Goal: Task Accomplishment & Management: Manage account settings

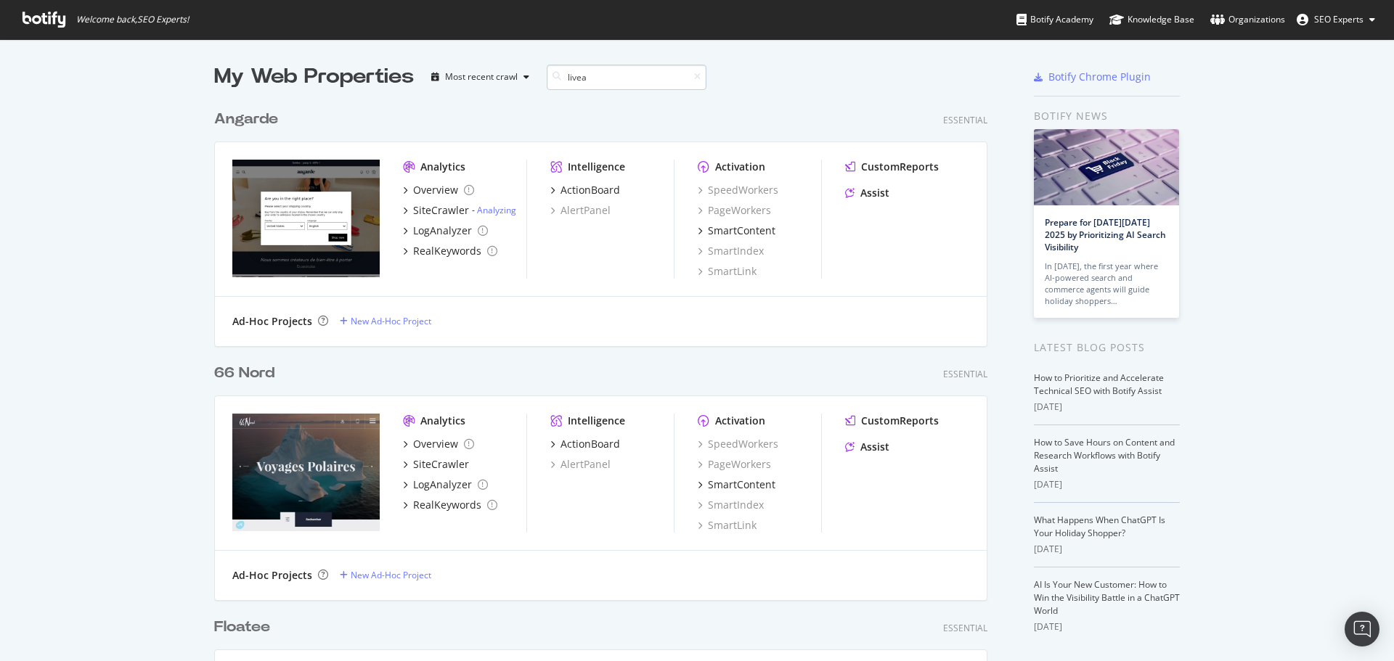
scroll to position [243, 774]
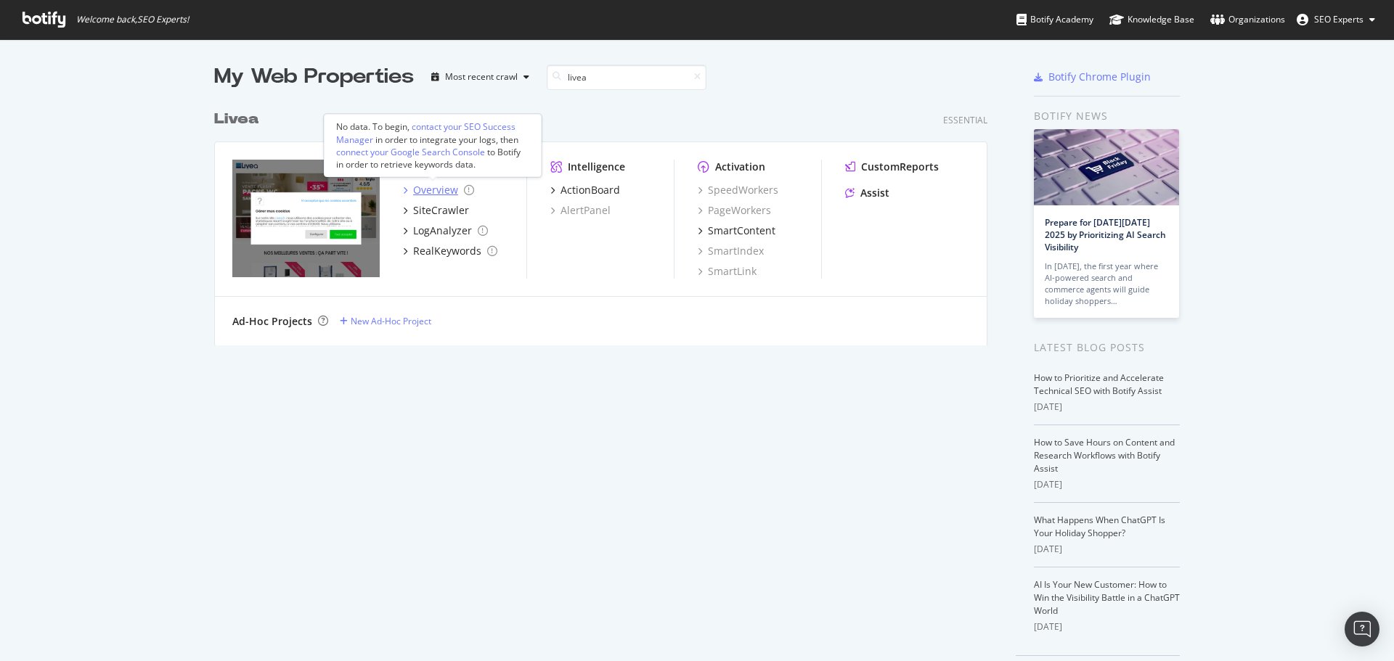
type input "livea"
click at [428, 188] on div "Overview" at bounding box center [435, 190] width 45 height 15
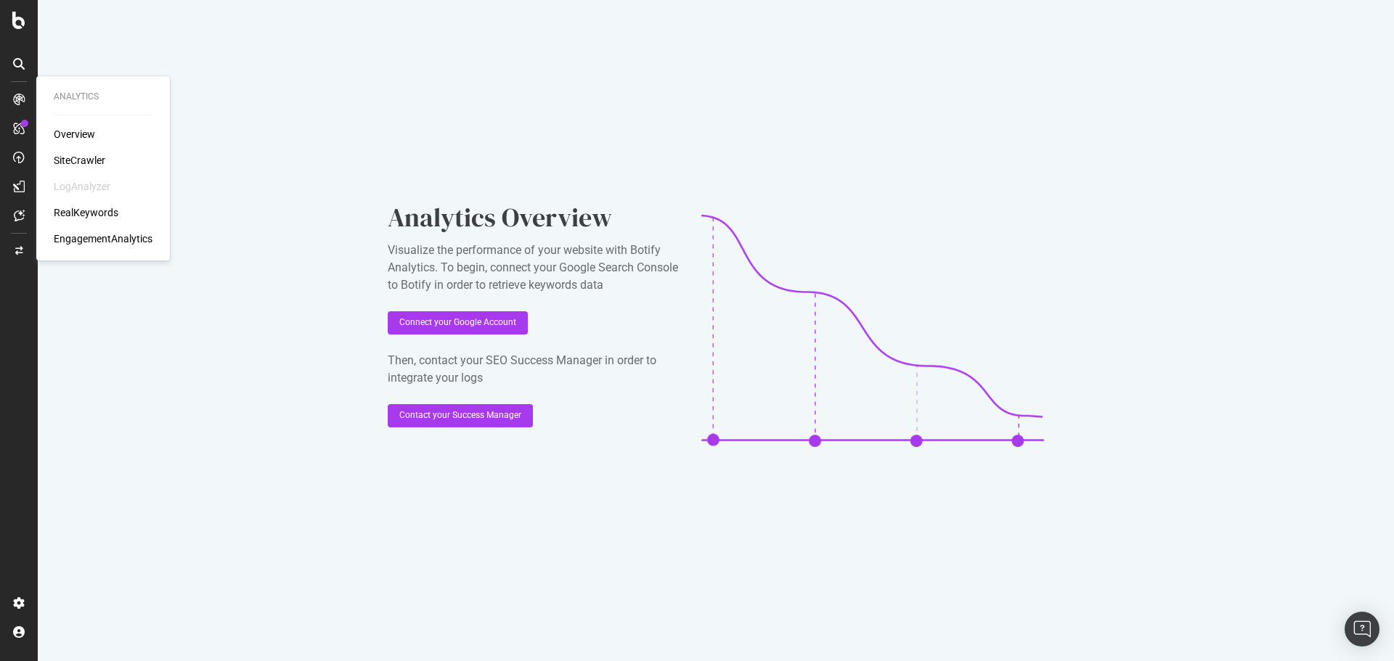
click at [89, 135] on div "Overview" at bounding box center [74, 134] width 41 height 15
click at [75, 162] on div "SiteCrawler" at bounding box center [80, 160] width 52 height 15
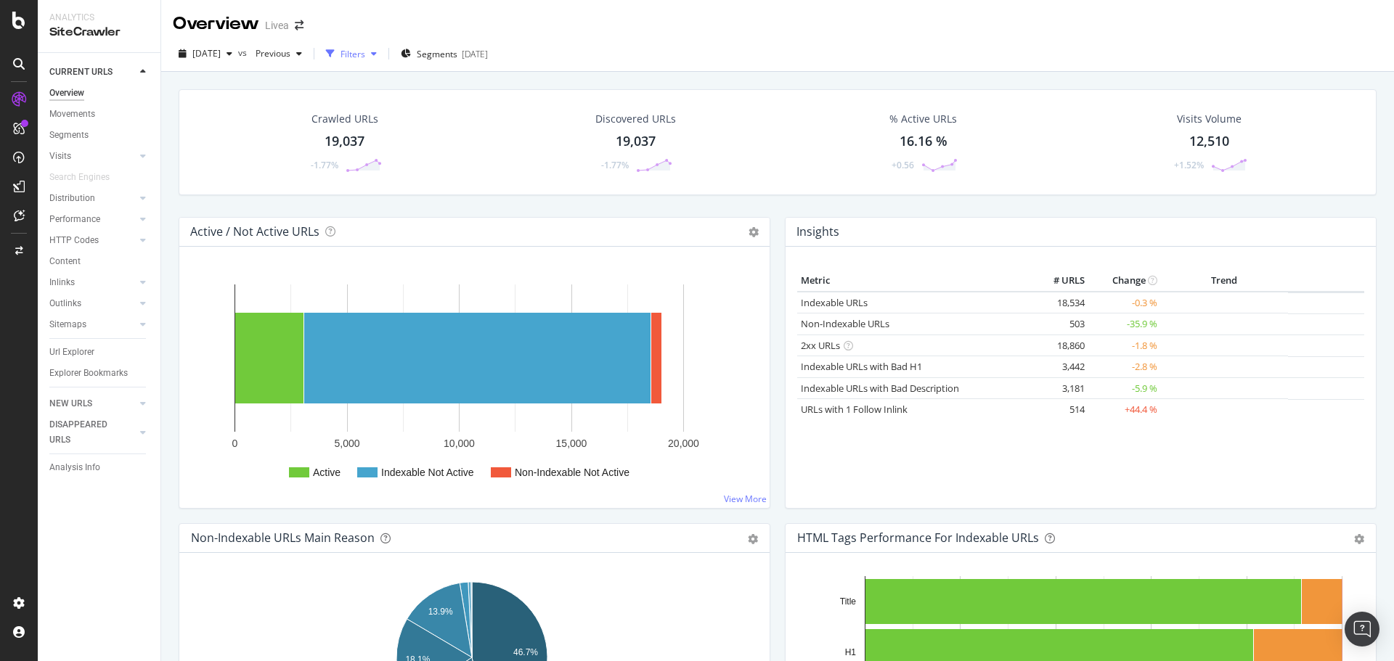
click at [365, 53] on div "Filters" at bounding box center [352, 54] width 25 height 12
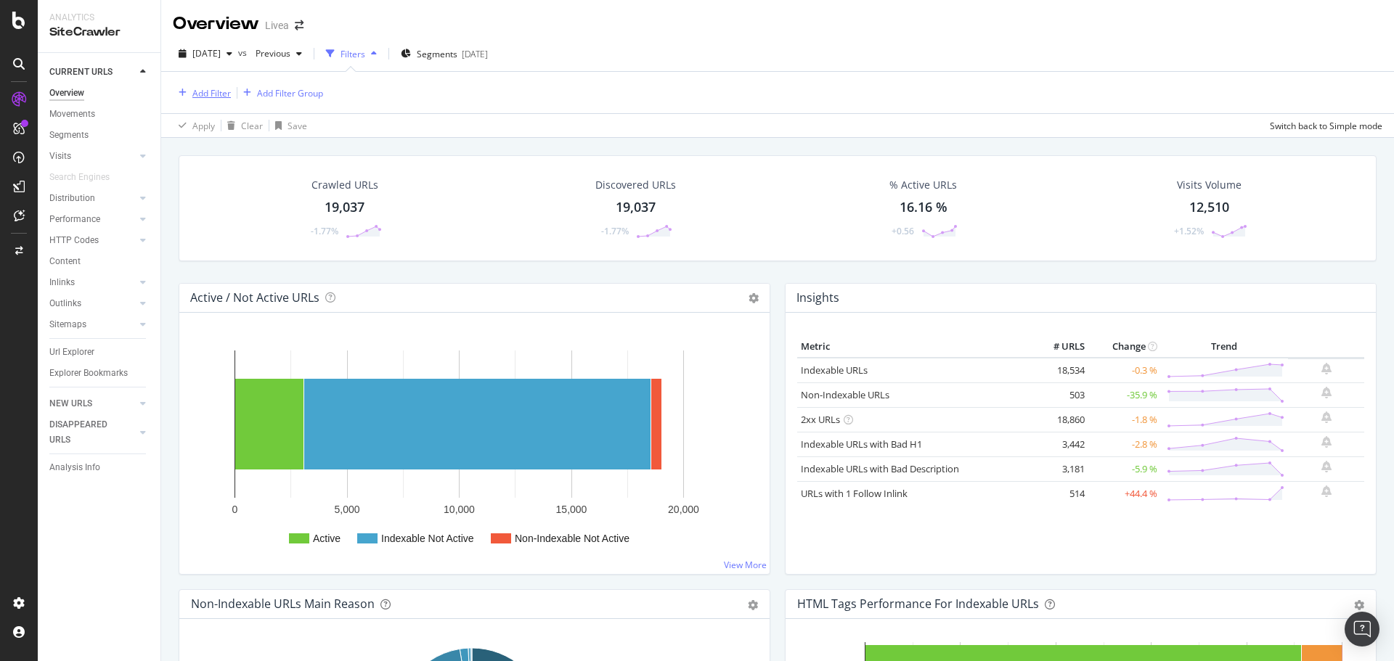
click at [209, 91] on div "Add Filter" at bounding box center [211, 93] width 38 height 12
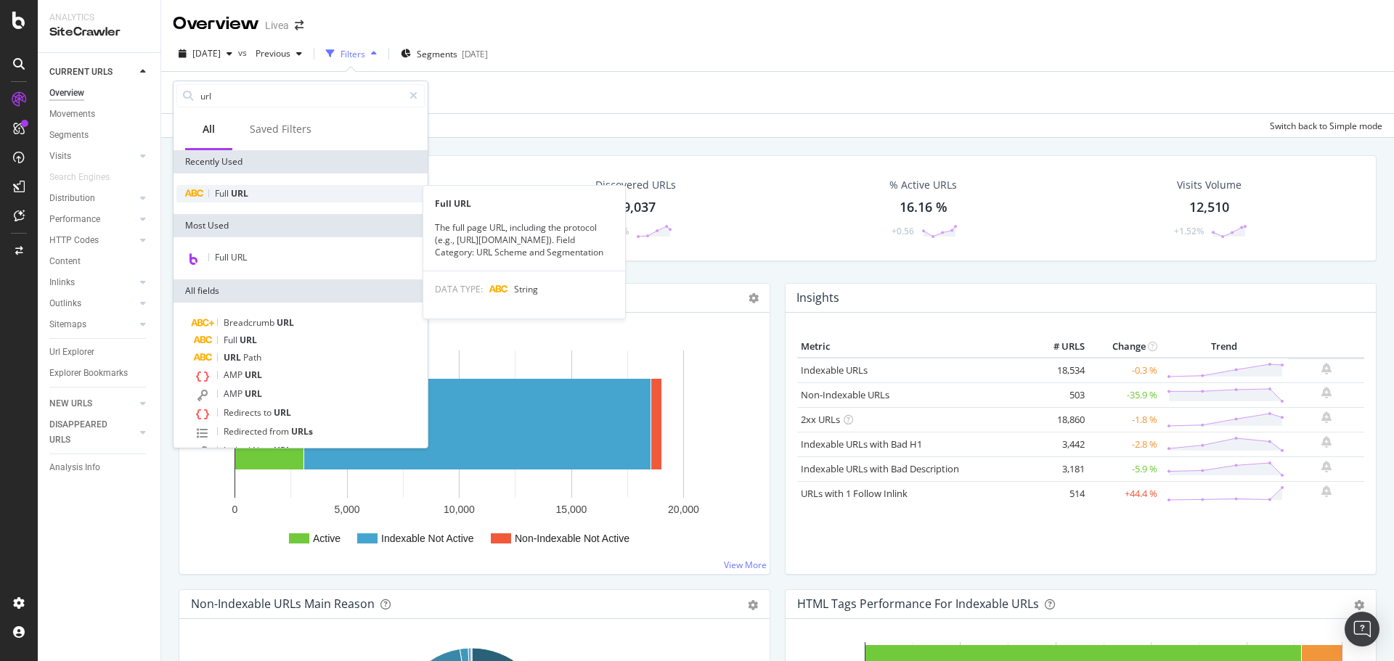
type input "url"
click at [235, 189] on span "URL" at bounding box center [239, 193] width 17 height 12
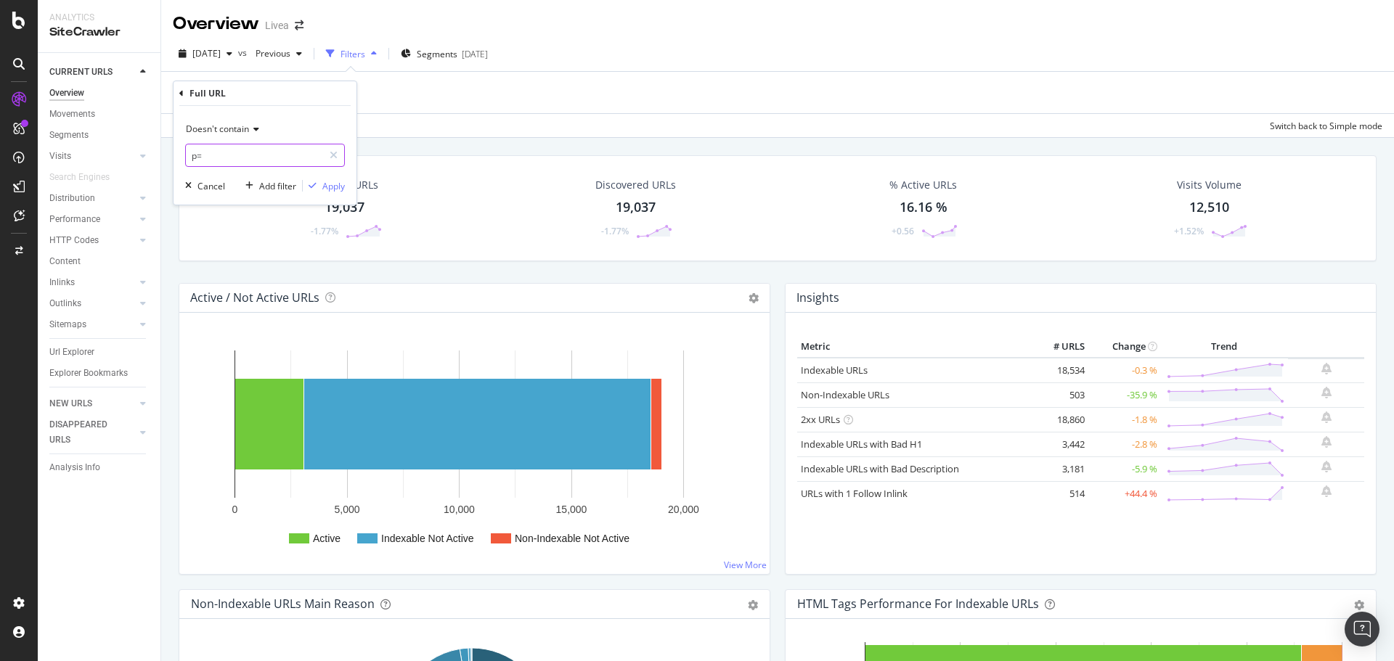
click at [211, 155] on input "p=" at bounding box center [254, 155] width 137 height 23
click at [252, 126] on icon at bounding box center [254, 129] width 10 height 9
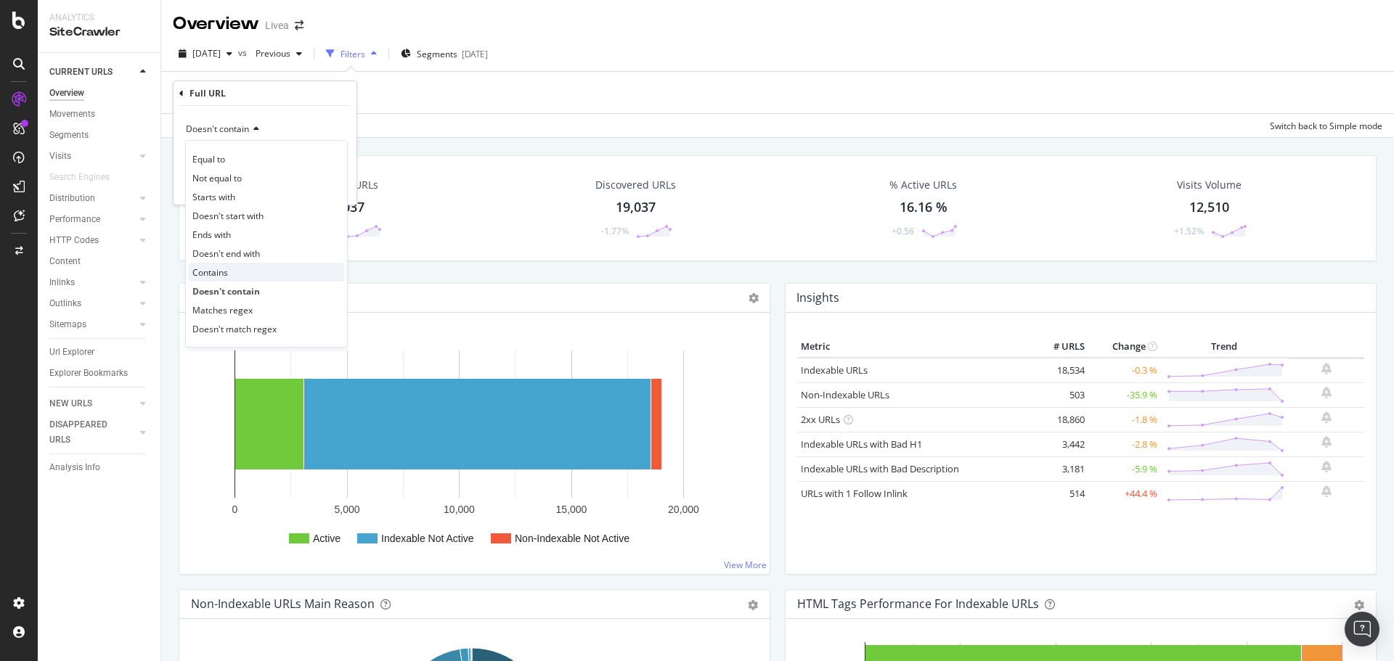
click at [238, 274] on div "Contains" at bounding box center [266, 272] width 155 height 19
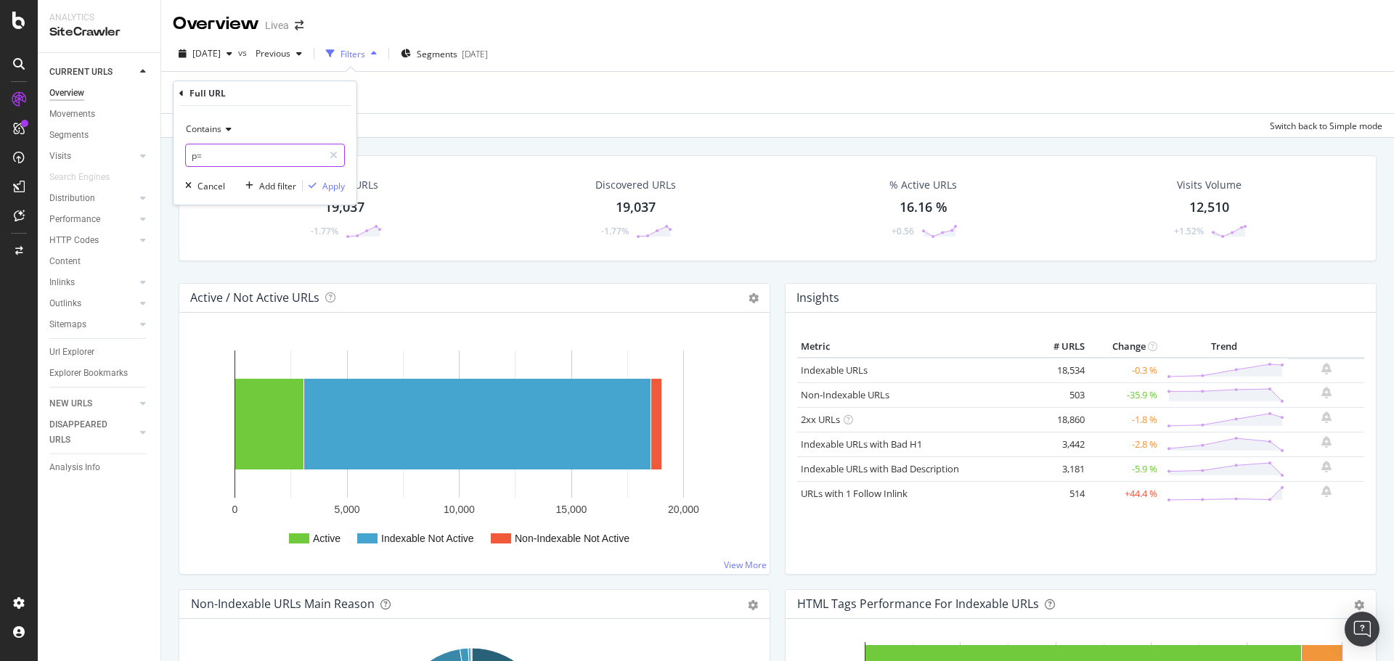
click at [209, 155] on input "p=" at bounding box center [254, 155] width 137 height 23
click at [223, 158] on input "p=" at bounding box center [254, 155] width 137 height 23
type input "pTabs"
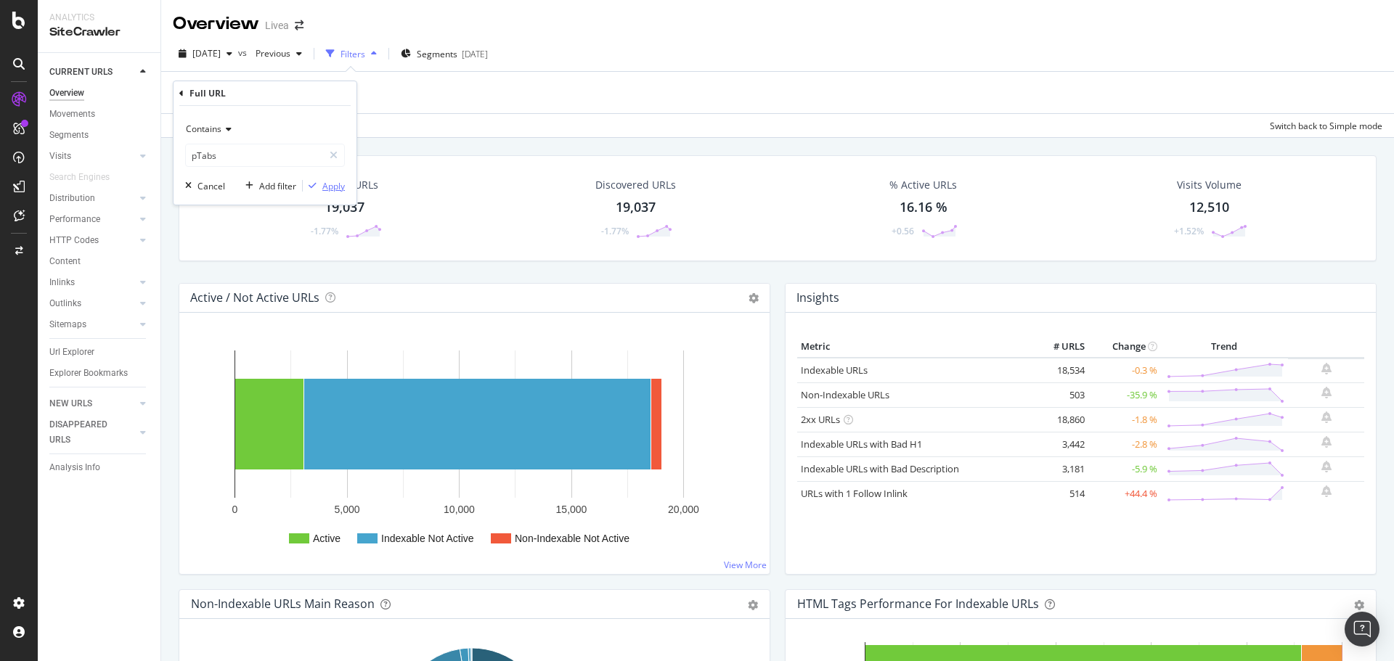
click at [336, 185] on div "Apply" at bounding box center [333, 186] width 23 height 12
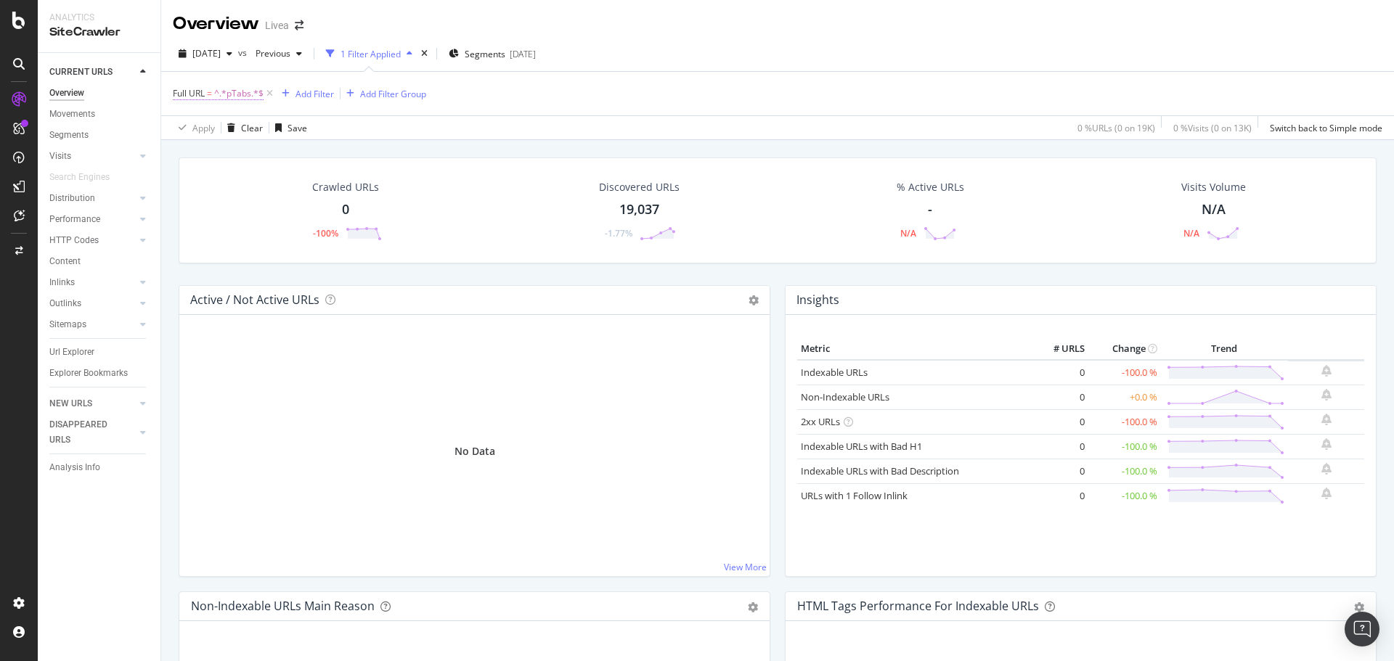
click at [193, 94] on span "Full URL" at bounding box center [189, 93] width 32 height 12
click at [455, 141] on div "Crawled URLs 0 -100% Discovered URLs 19,037 -1.77% % Active URLs - N/A Visits V…" at bounding box center [777, 470] width 1233 height 661
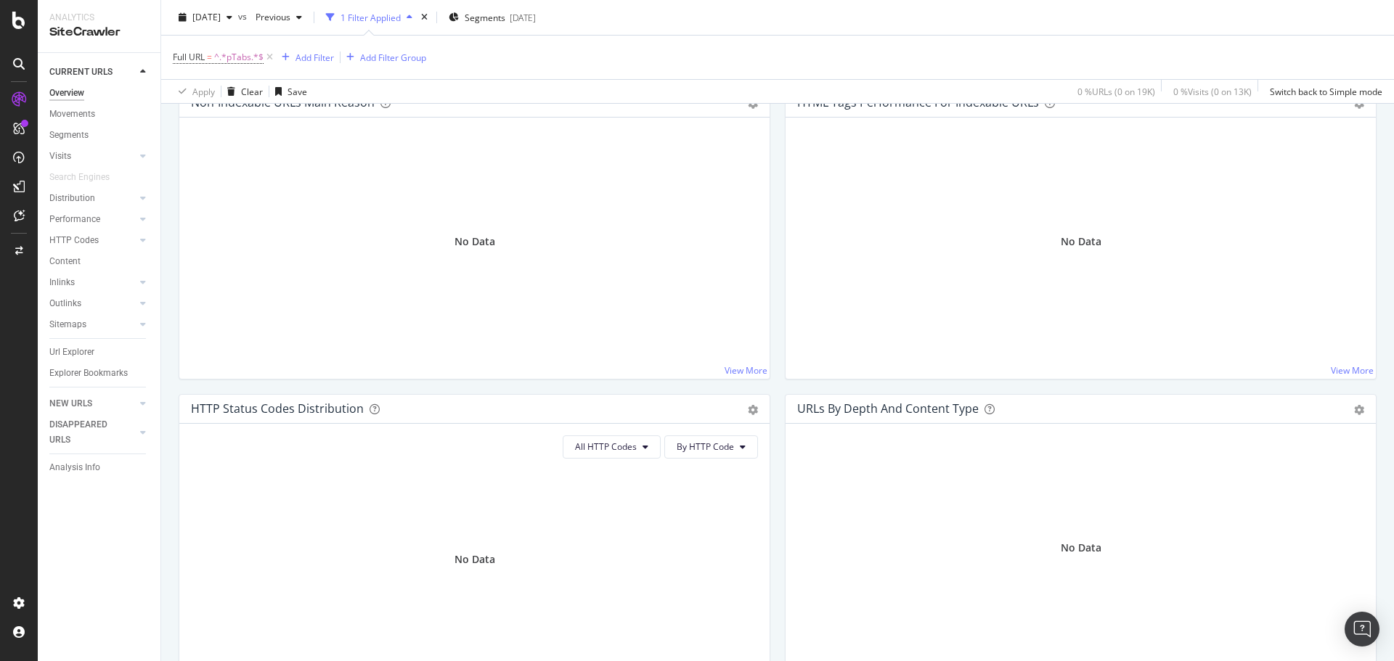
scroll to position [508, 0]
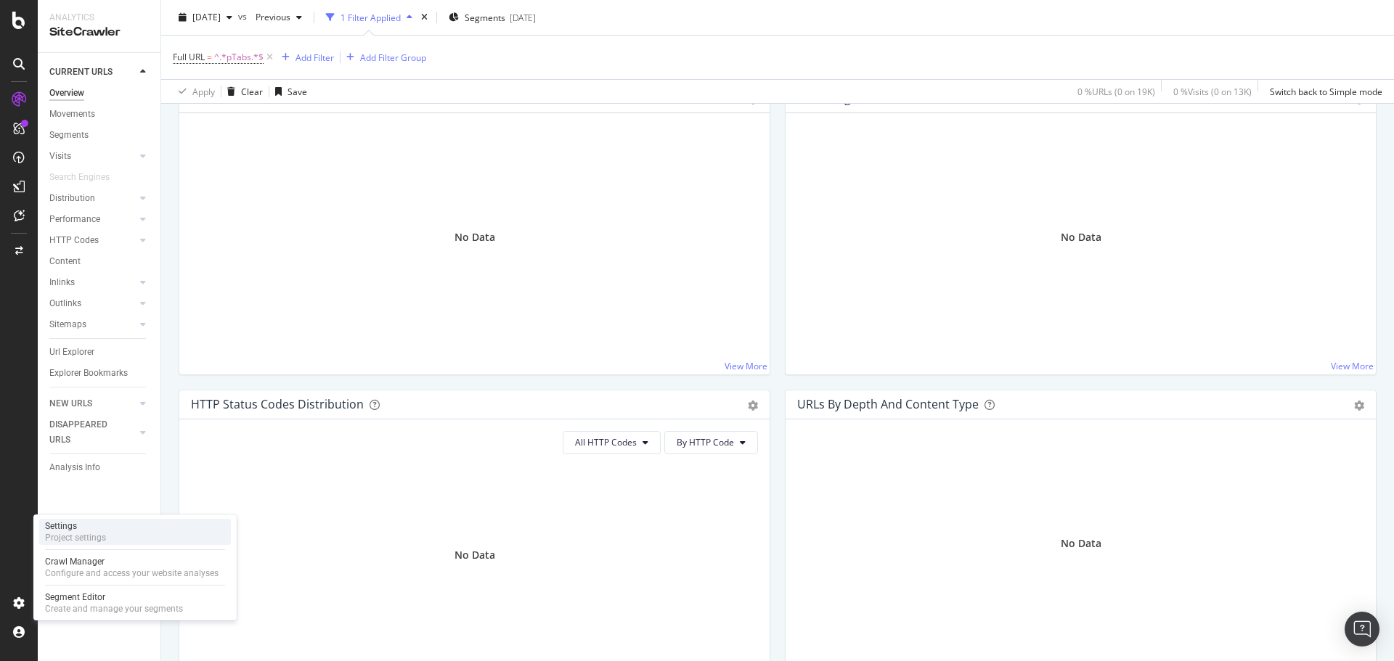
click at [69, 528] on div "Settings" at bounding box center [75, 526] width 61 height 12
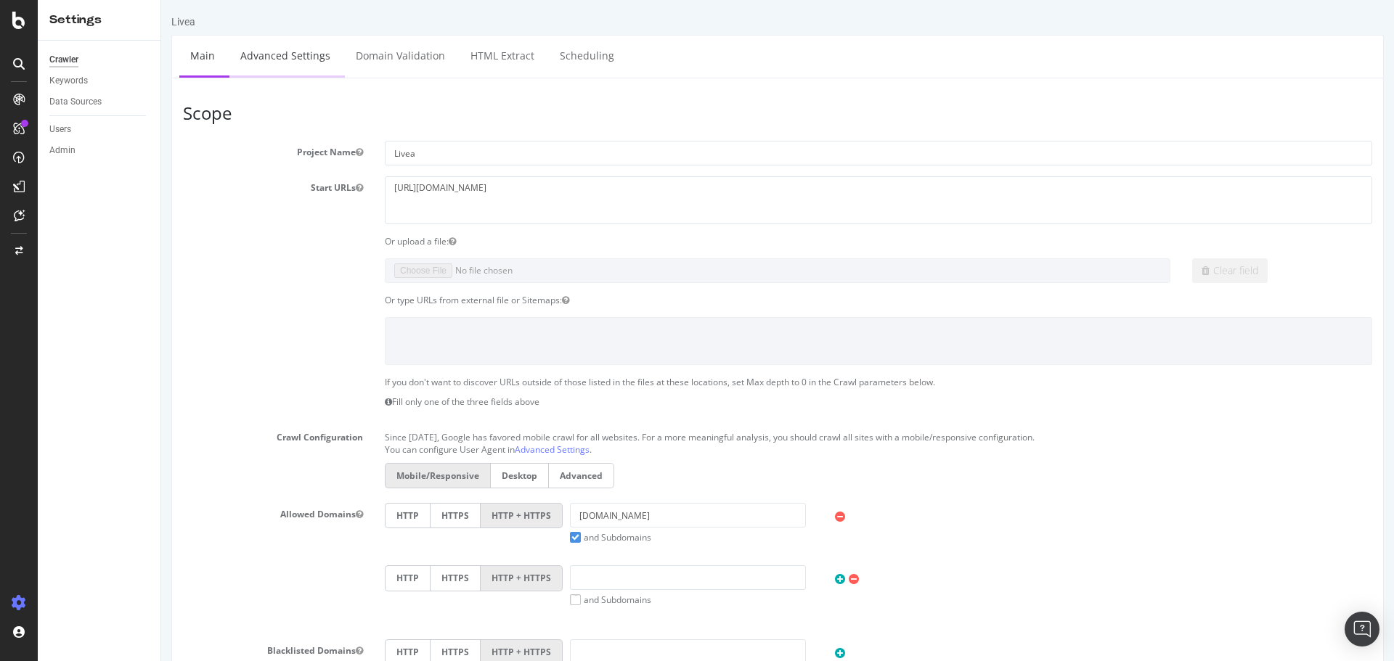
click at [263, 49] on link "Advanced Settings" at bounding box center [285, 56] width 112 height 40
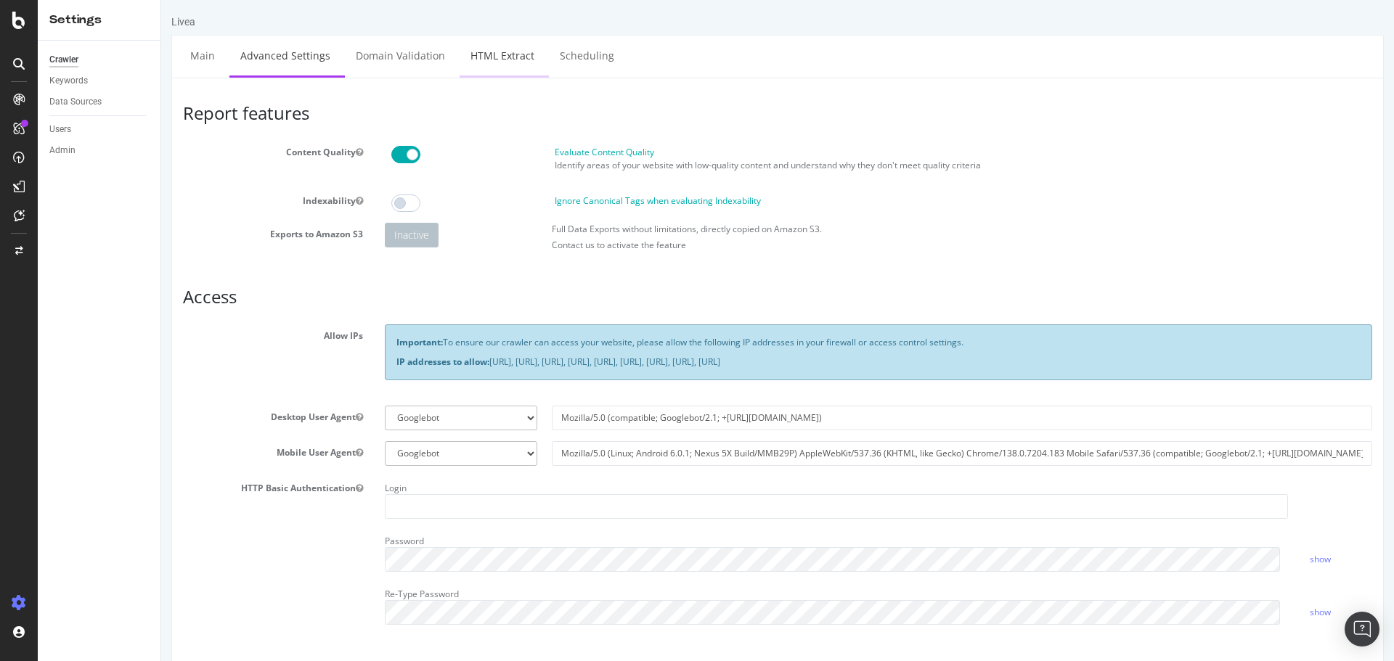
click at [474, 61] on link "HTML Extract" at bounding box center [502, 56] width 86 height 40
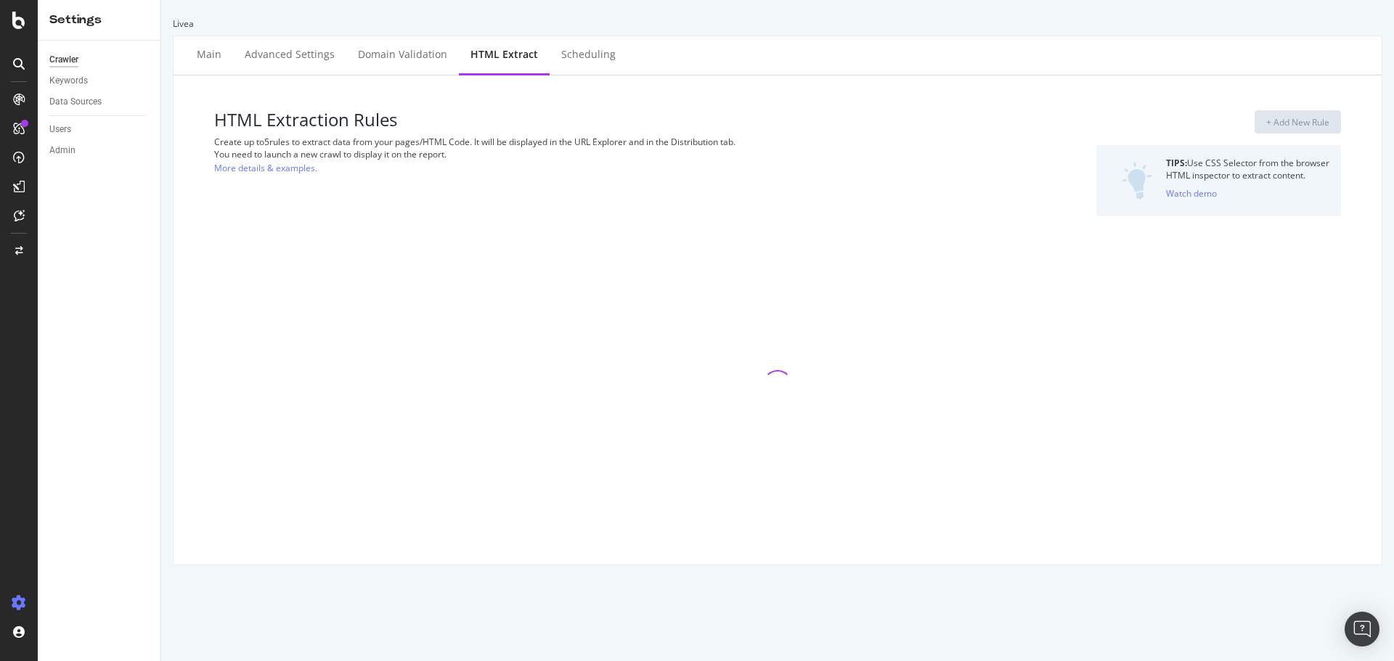
select select "exist"
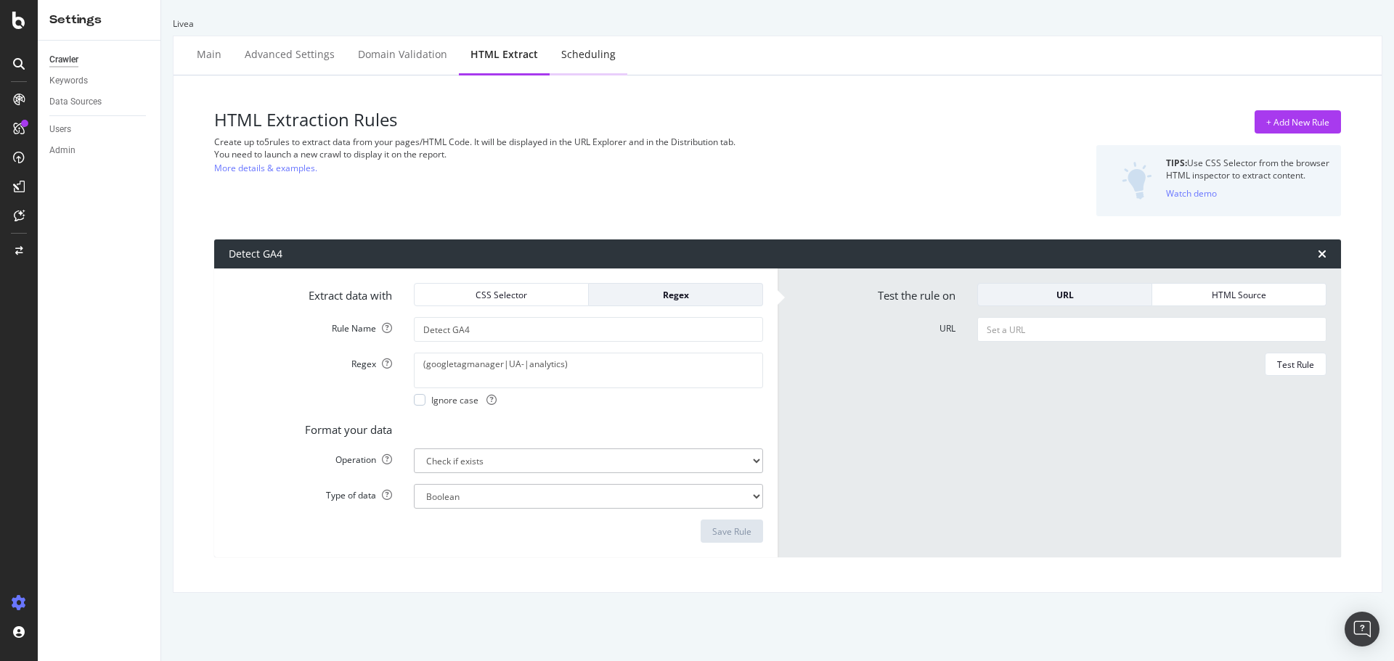
click at [613, 55] on div "Scheduling" at bounding box center [588, 56] width 78 height 40
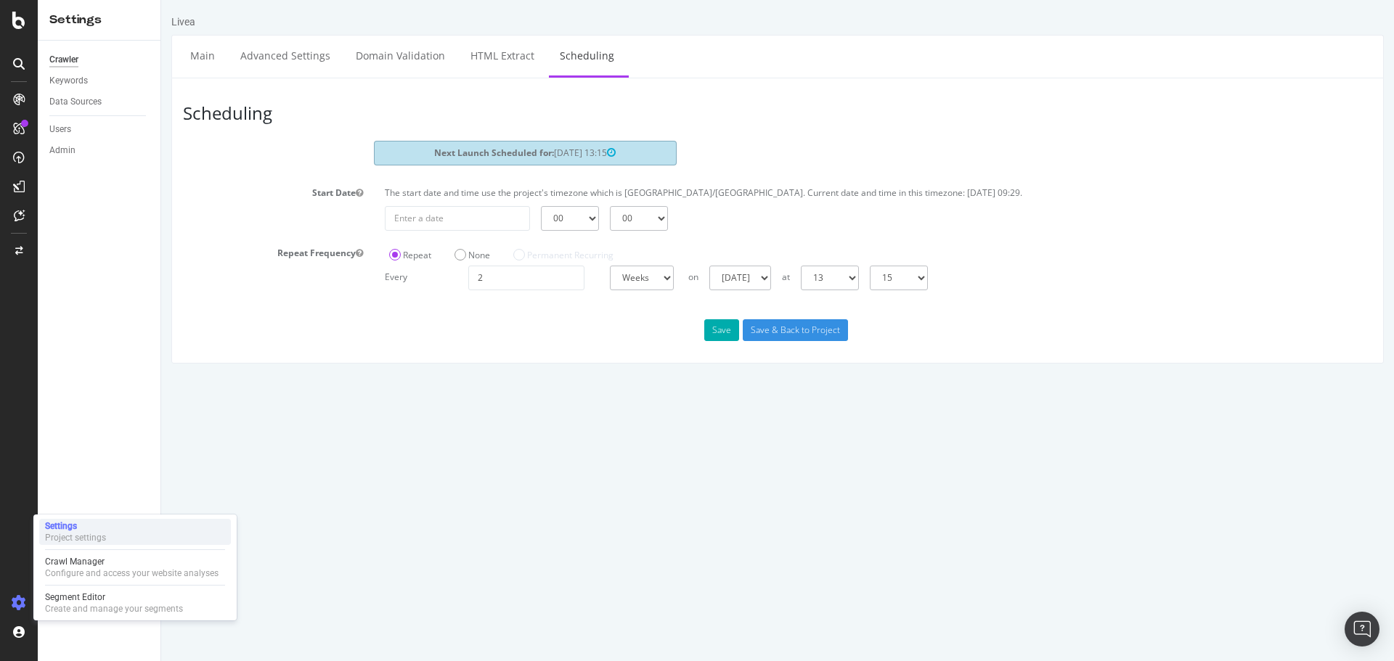
click at [86, 526] on div "Settings" at bounding box center [75, 526] width 61 height 12
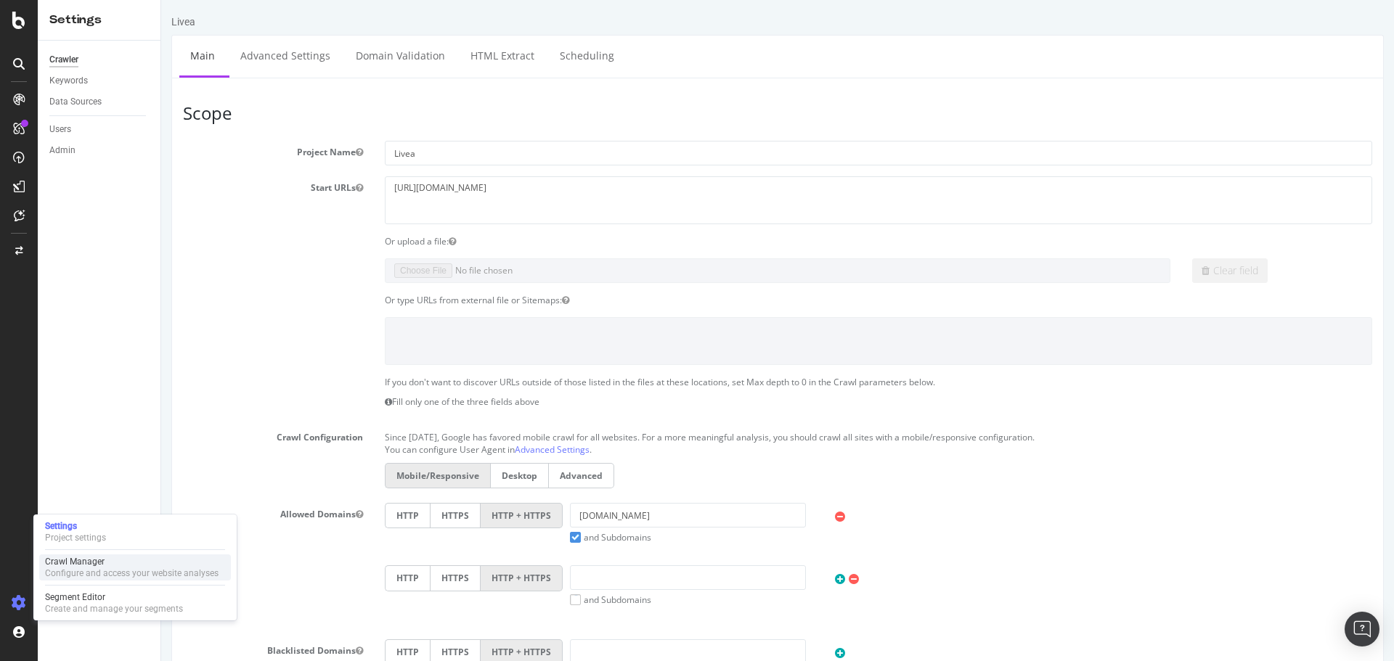
click at [75, 566] on div "Crawl Manager" at bounding box center [131, 562] width 173 height 12
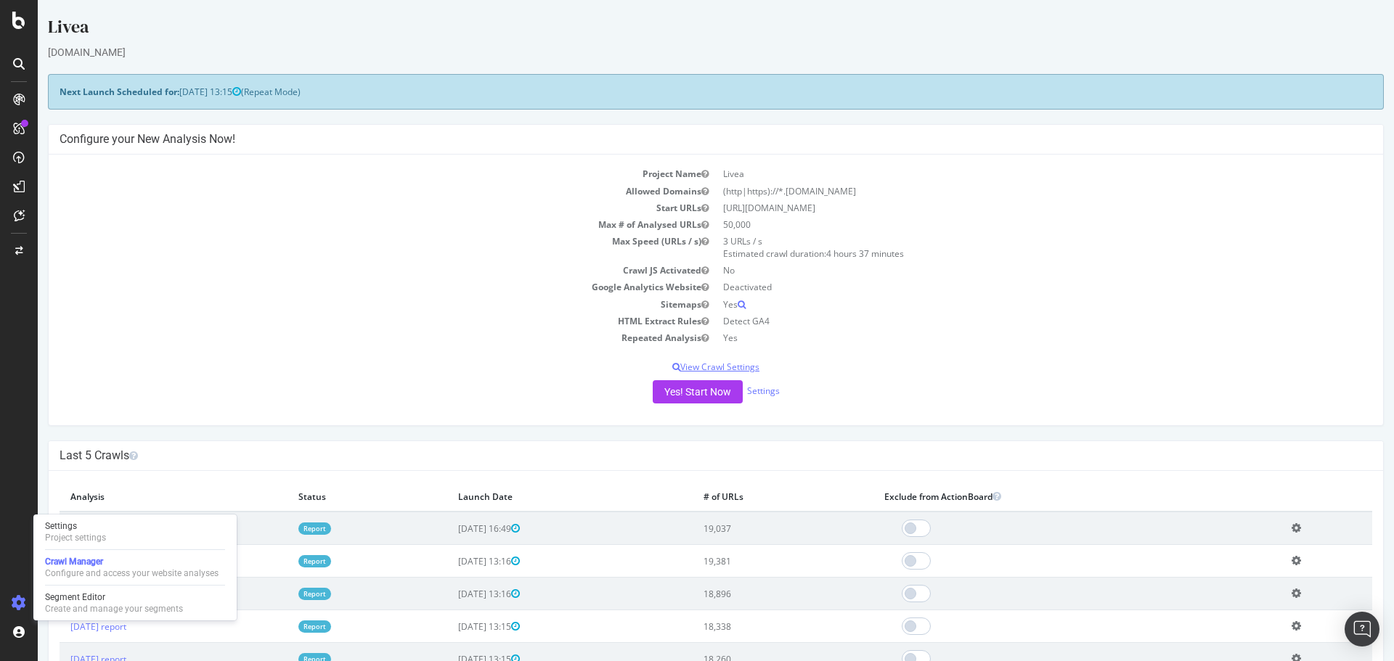
click at [716, 364] on p "View Crawl Settings" at bounding box center [716, 367] width 1312 height 12
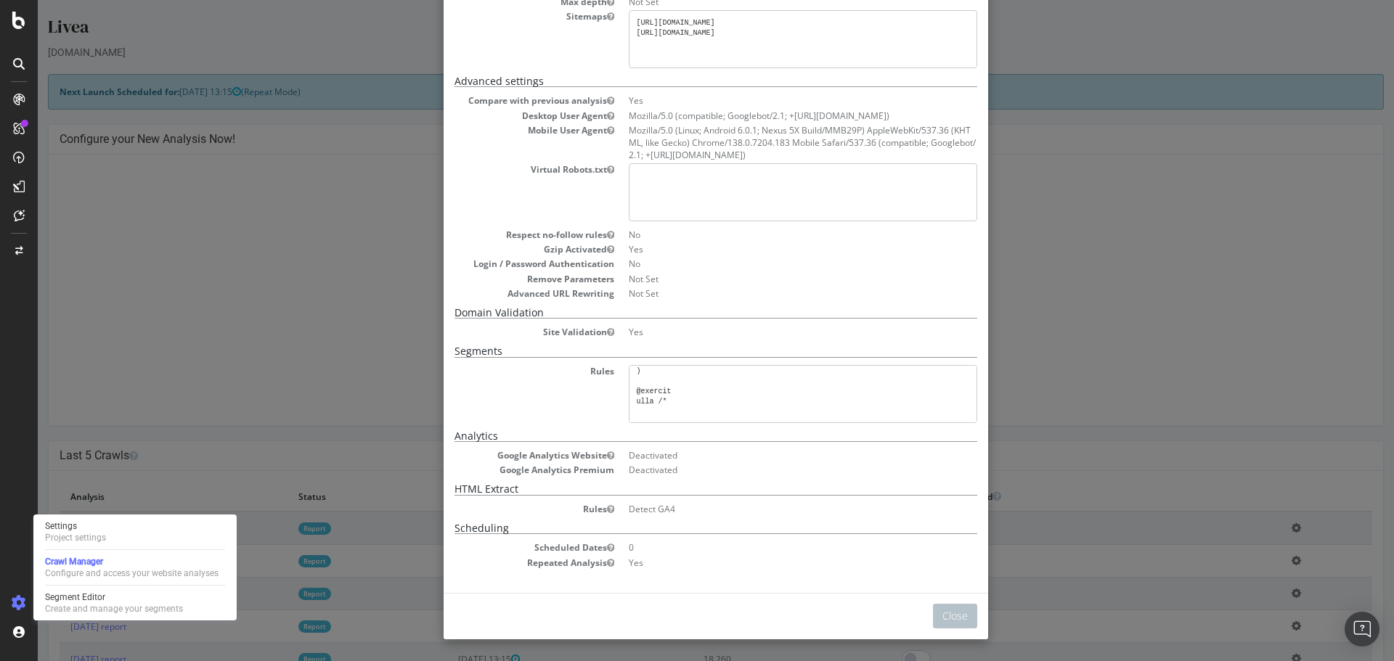
scroll to position [797, 0]
click at [737, 389] on pre at bounding box center [803, 394] width 348 height 58
copy pre "#"
click at [1187, 75] on div "× Close Project Settings Main Project Name Livea Start URLs [URL][DOMAIN_NAME] …" at bounding box center [716, 330] width 1356 height 661
